Goal: Task Accomplishment & Management: Use online tool/utility

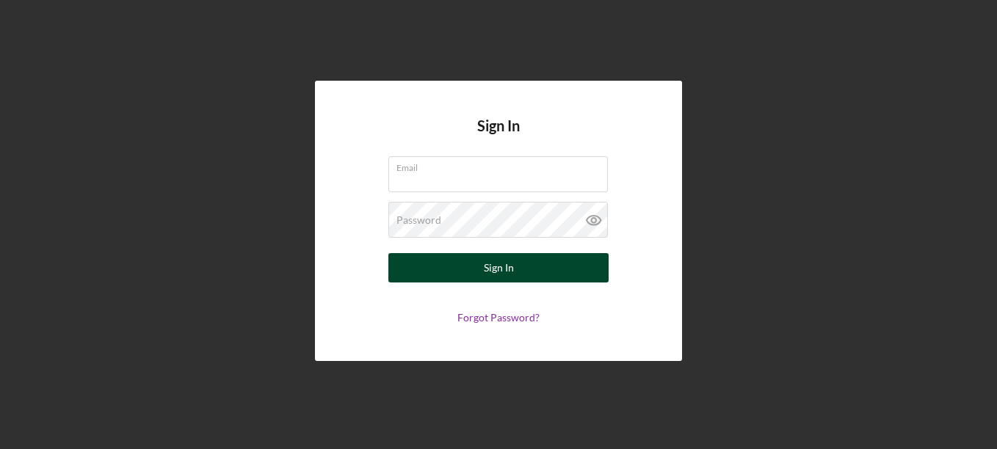
type input "[EMAIL_ADDRESS][DOMAIN_NAME]"
click at [571, 264] on button "Sign In" at bounding box center [498, 267] width 220 height 29
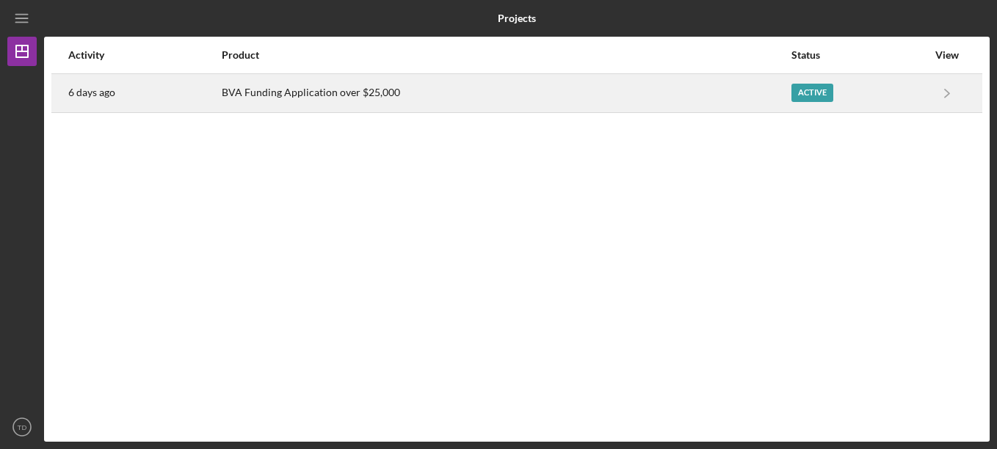
click at [814, 92] on div "Active" at bounding box center [812, 93] width 42 height 18
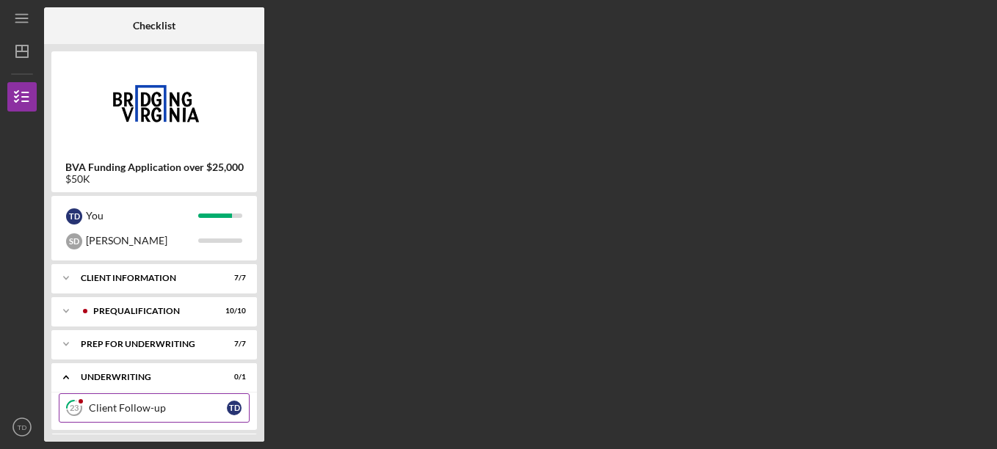
click at [112, 407] on div "Client Follow-up" at bounding box center [158, 408] width 138 height 12
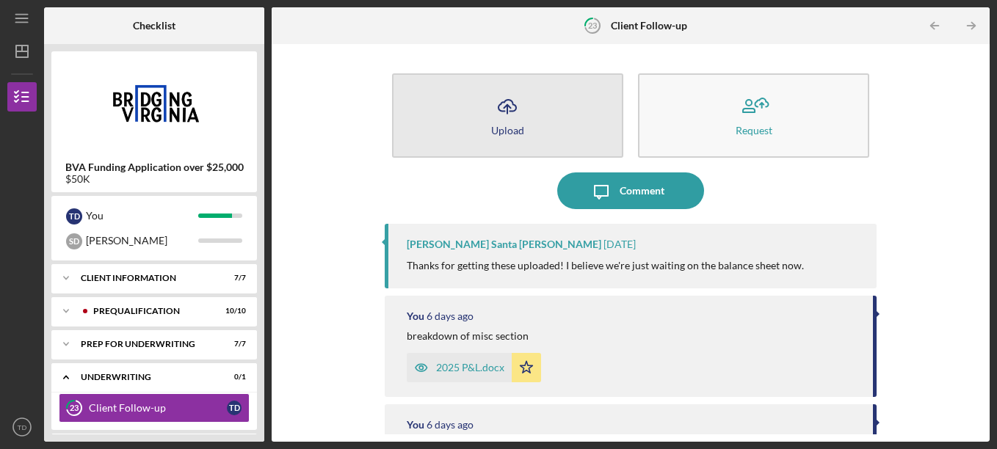
click at [551, 151] on button "Icon/Upload Upload" at bounding box center [507, 115] width 231 height 84
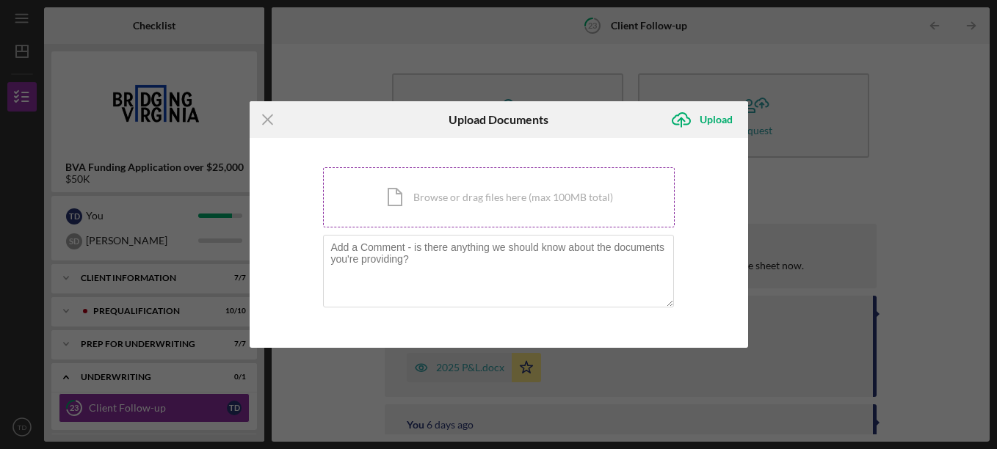
click at [409, 201] on div "Icon/Document Browse or drag files here (max 100MB total) Tap to choose files o…" at bounding box center [499, 197] width 352 height 60
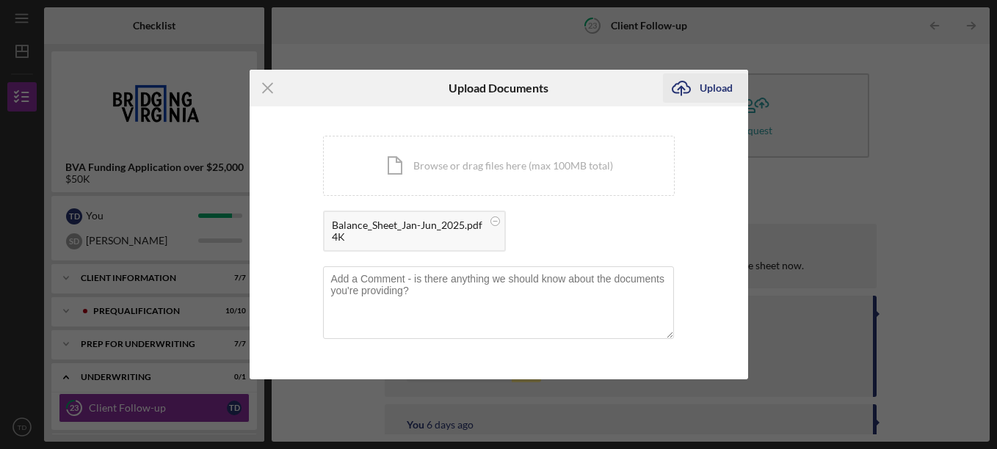
click at [721, 89] on div "Upload" at bounding box center [716, 87] width 33 height 29
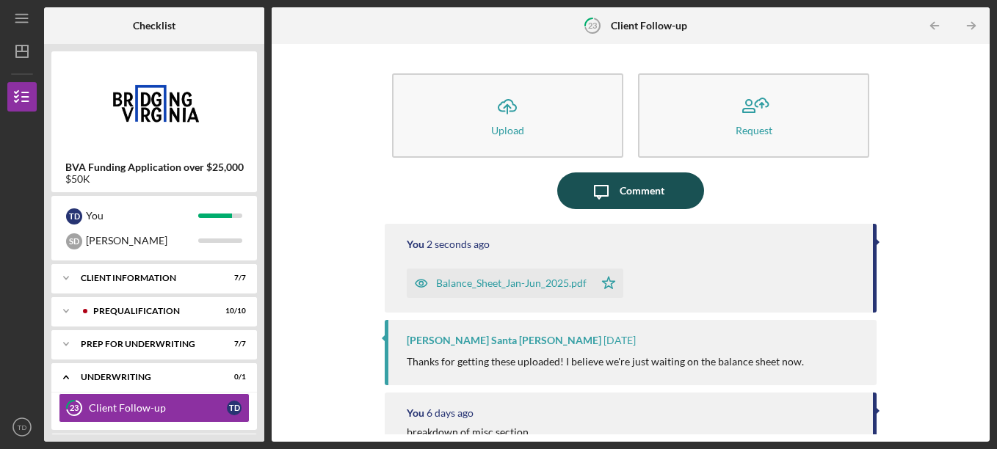
click at [624, 197] on div "Comment" at bounding box center [642, 191] width 45 height 37
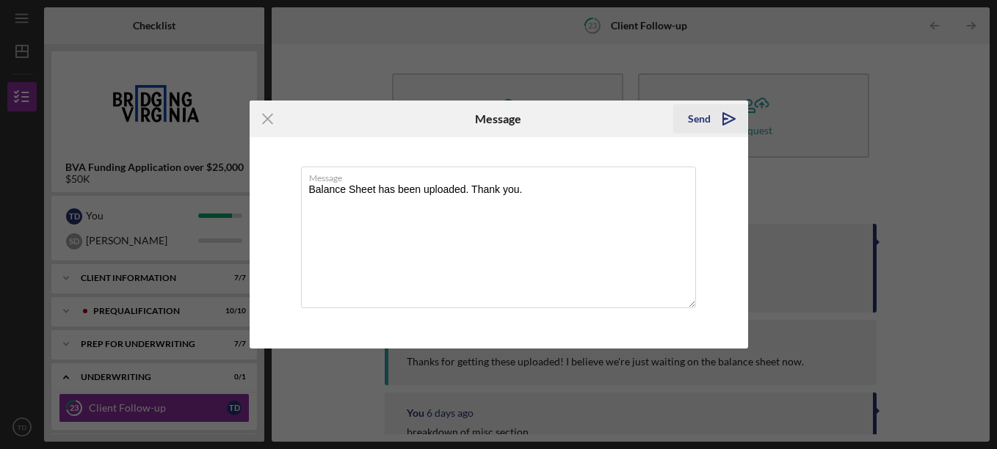
type textarea "Balance Sheet has been uploaded. Thank you."
click at [699, 118] on div "Send" at bounding box center [699, 118] width 23 height 29
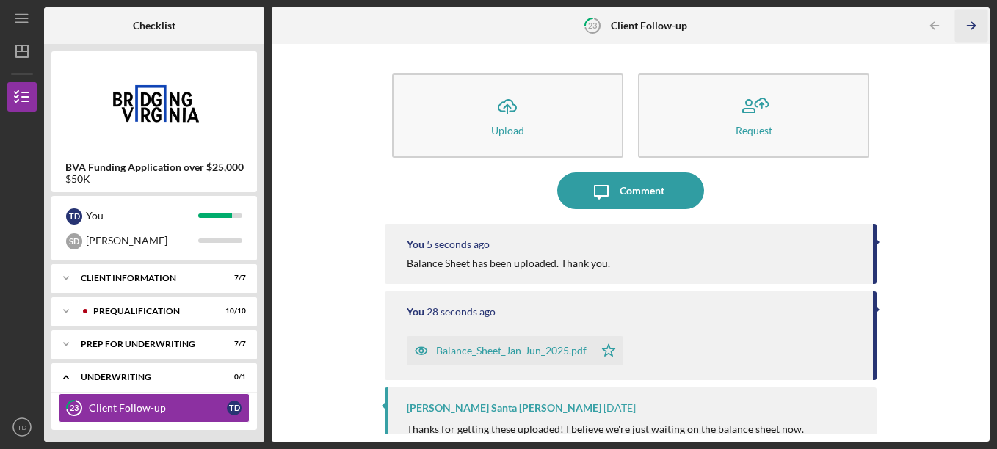
click at [976, 24] on icon "Icon/Table Pagination Arrow" at bounding box center [971, 26] width 33 height 33
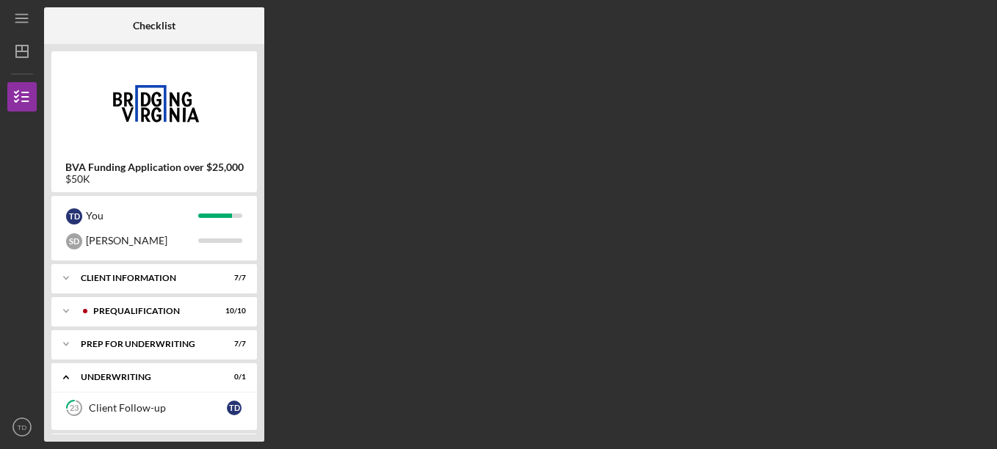
scroll to position [129, 0]
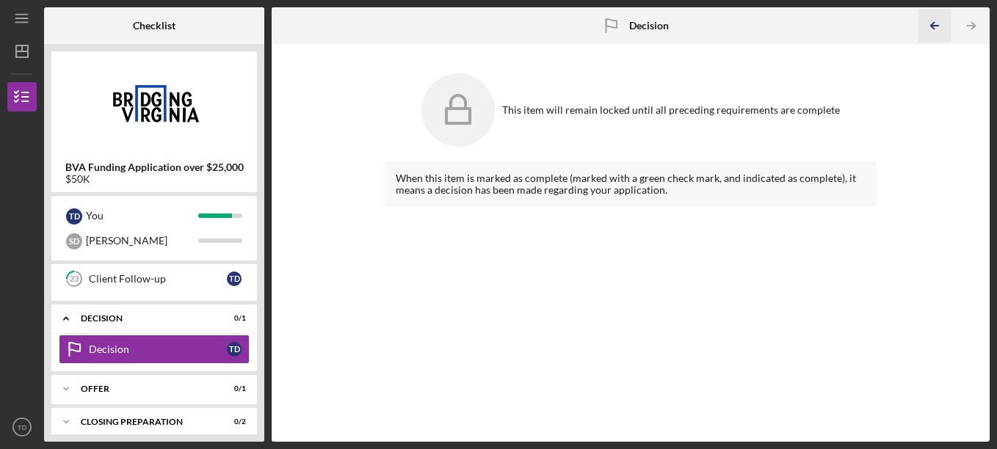
click at [932, 30] on icon "Icon/Table Pagination Arrow" at bounding box center [934, 26] width 33 height 33
